Goal: Task Accomplishment & Management: Manage account settings

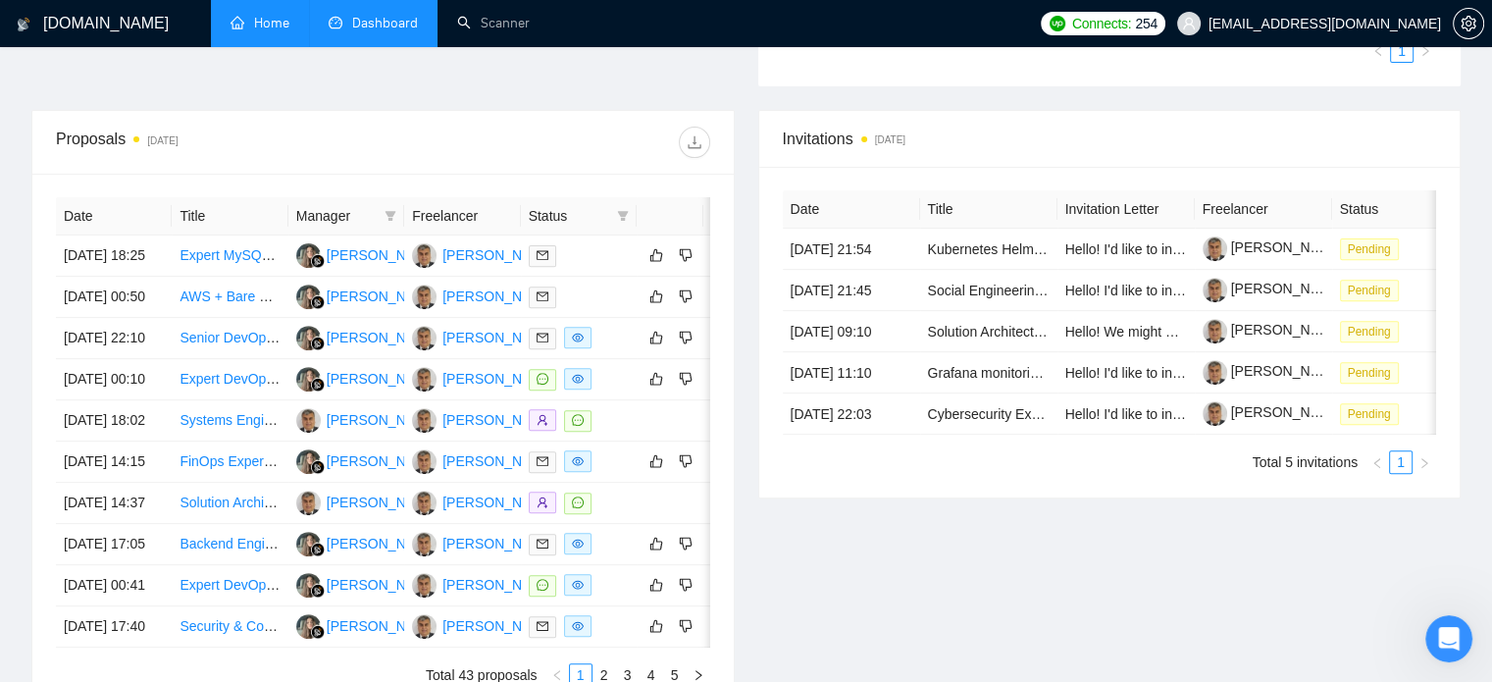
click at [244, 31] on link "Home" at bounding box center [260, 23] width 59 height 17
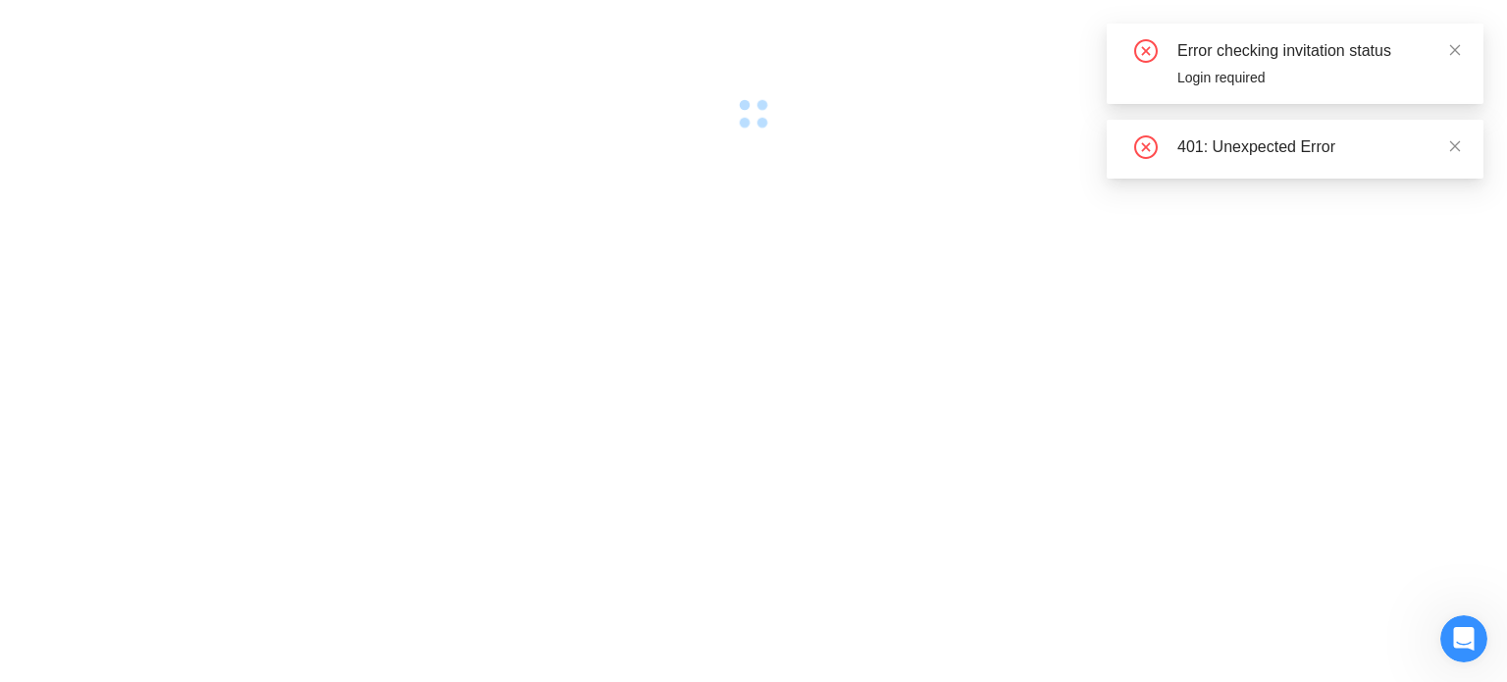
click at [345, 31] on div at bounding box center [753, 65] width 1507 height 130
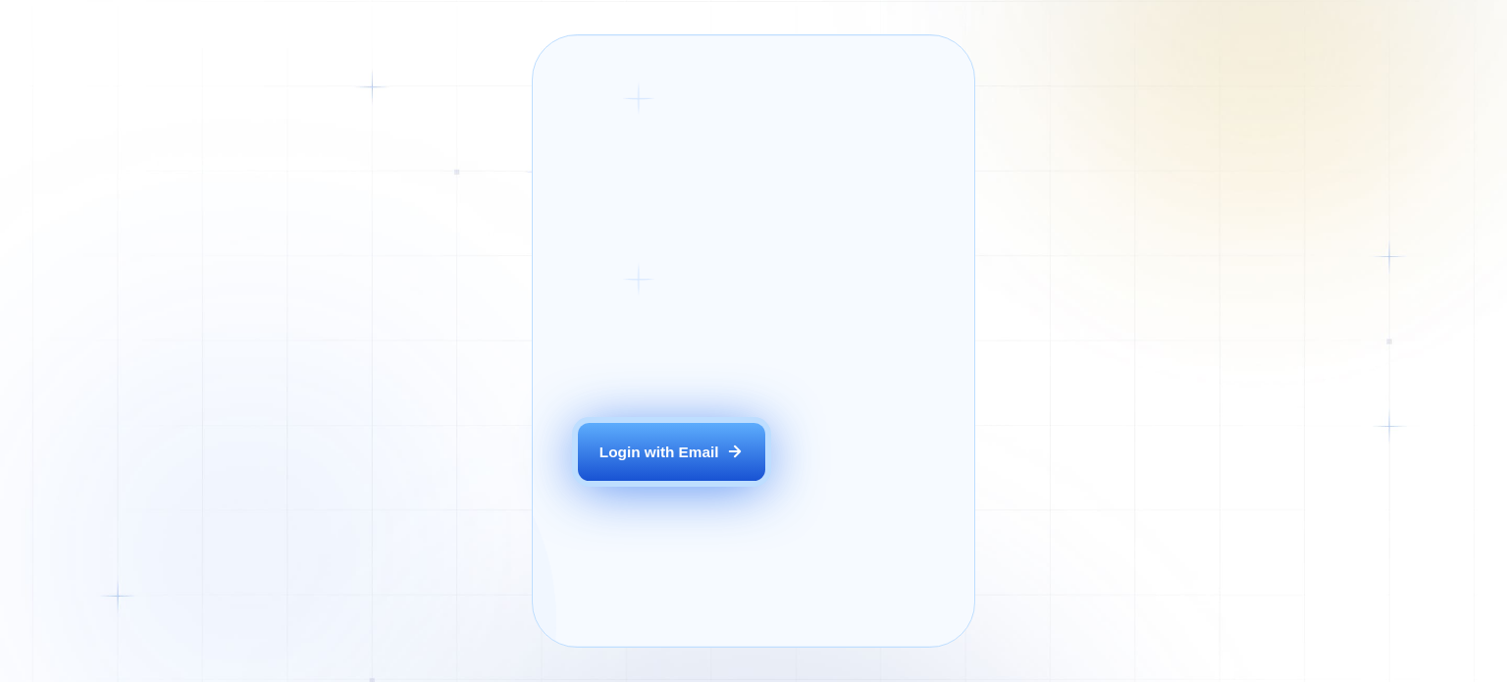
click at [644, 470] on button "Login with Email" at bounding box center [671, 452] width 186 height 59
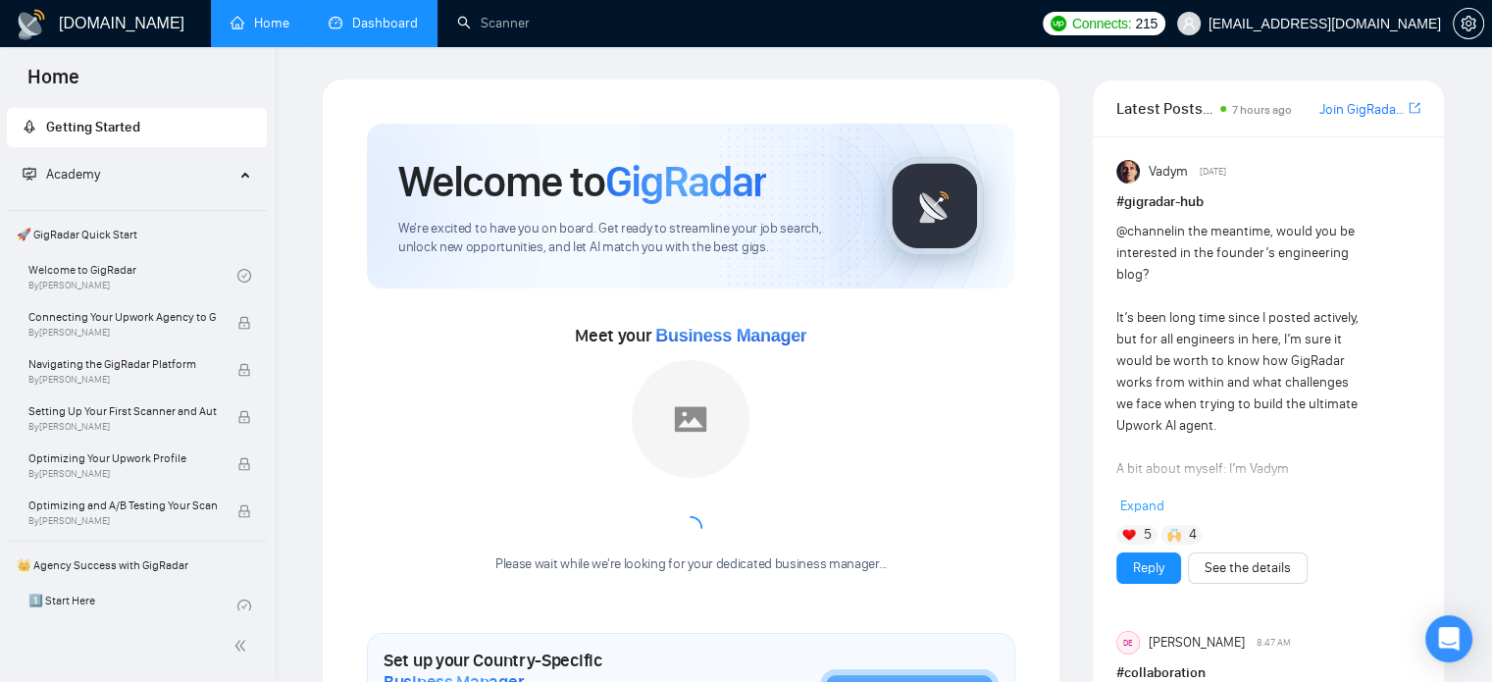
click at [405, 31] on link "Dashboard" at bounding box center [373, 23] width 89 height 17
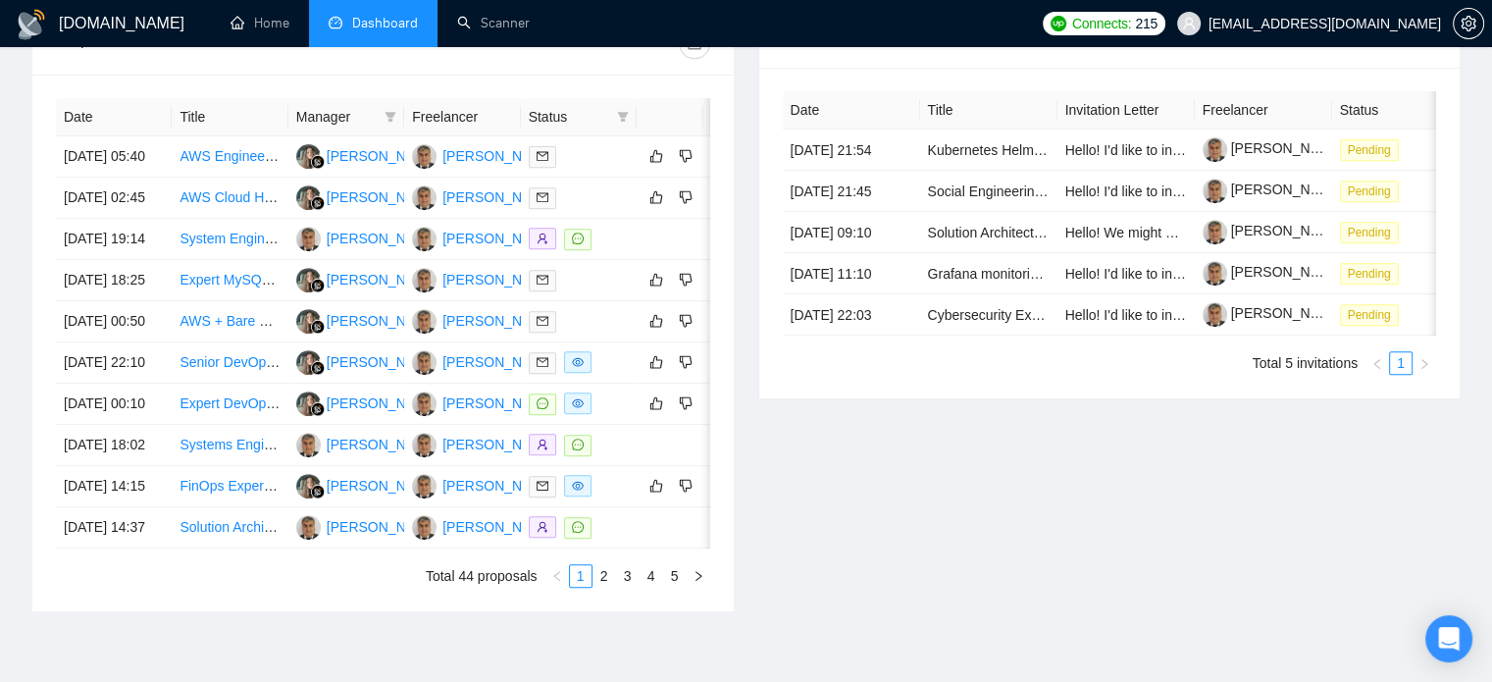
scroll to position [781, 0]
